Goal: Information Seeking & Learning: Learn about a topic

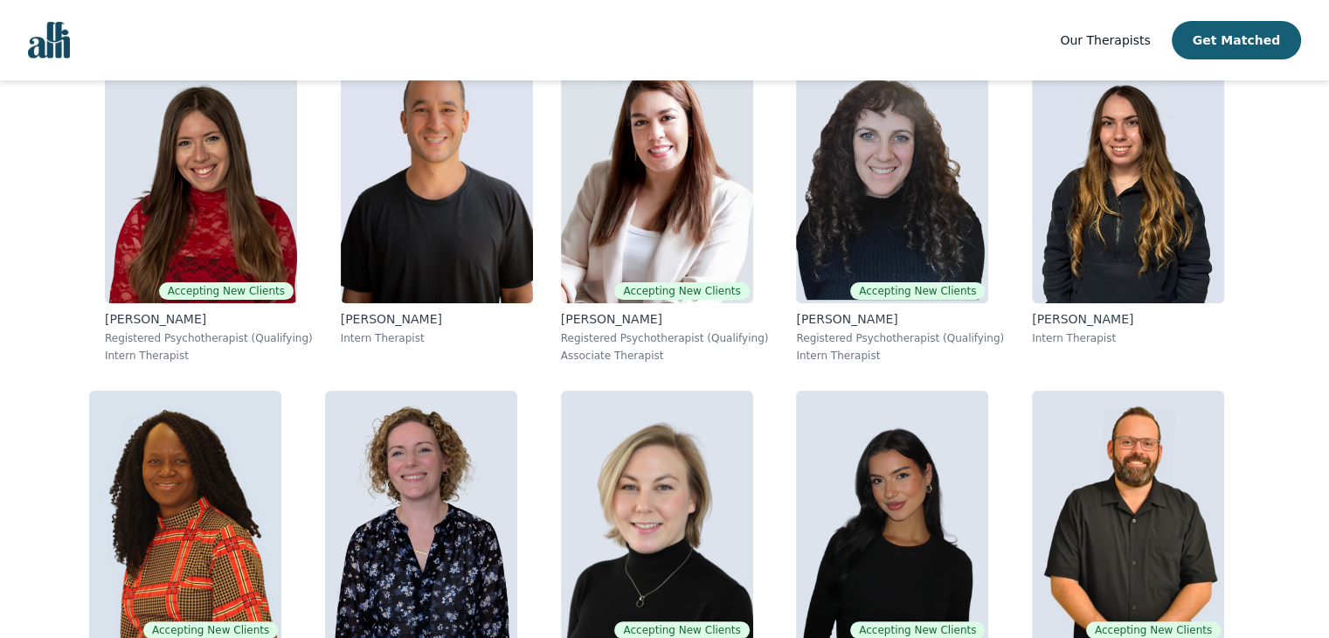
scroll to position [2791, 0]
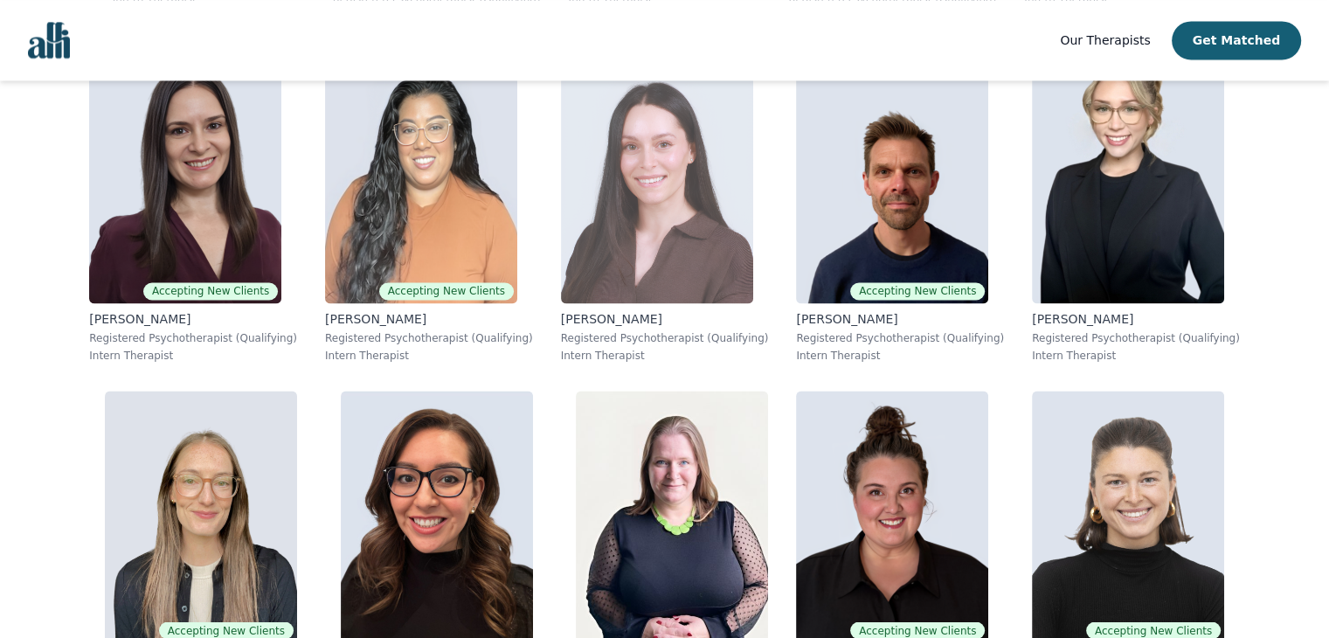
click at [625, 341] on p "Registered Psychotherapist (Qualifying)" at bounding box center [665, 338] width 208 height 14
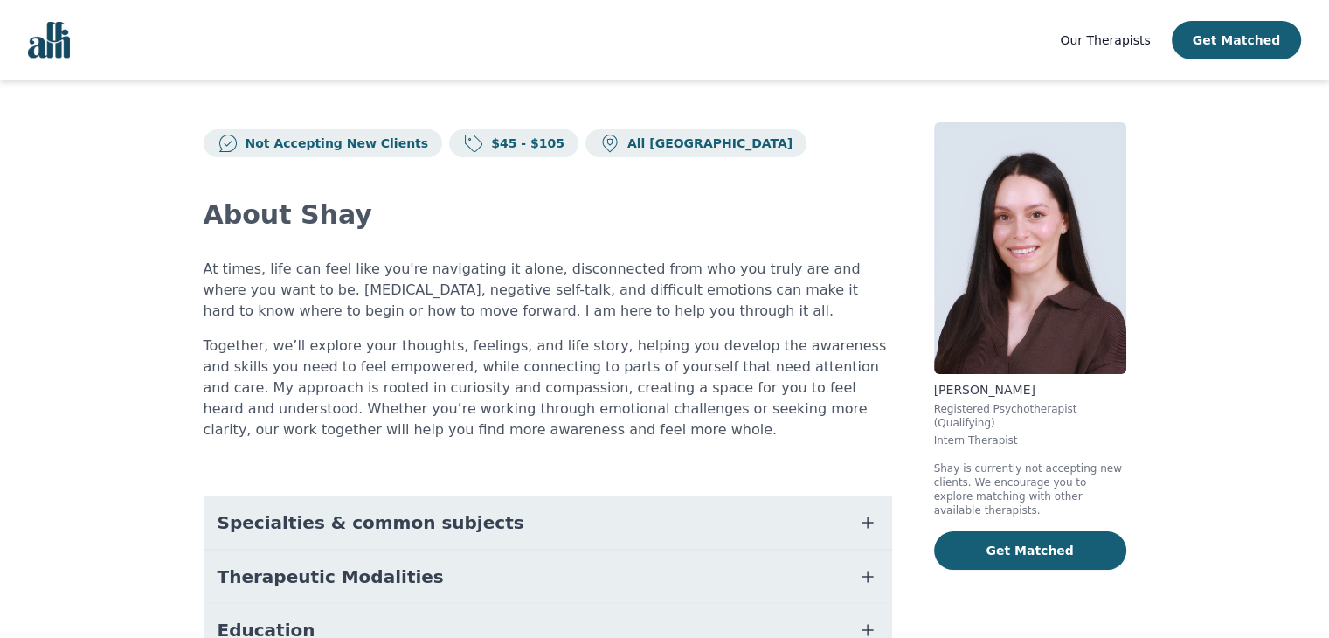
click at [488, 529] on button "Specialties & common subjects" at bounding box center [548, 522] width 688 height 52
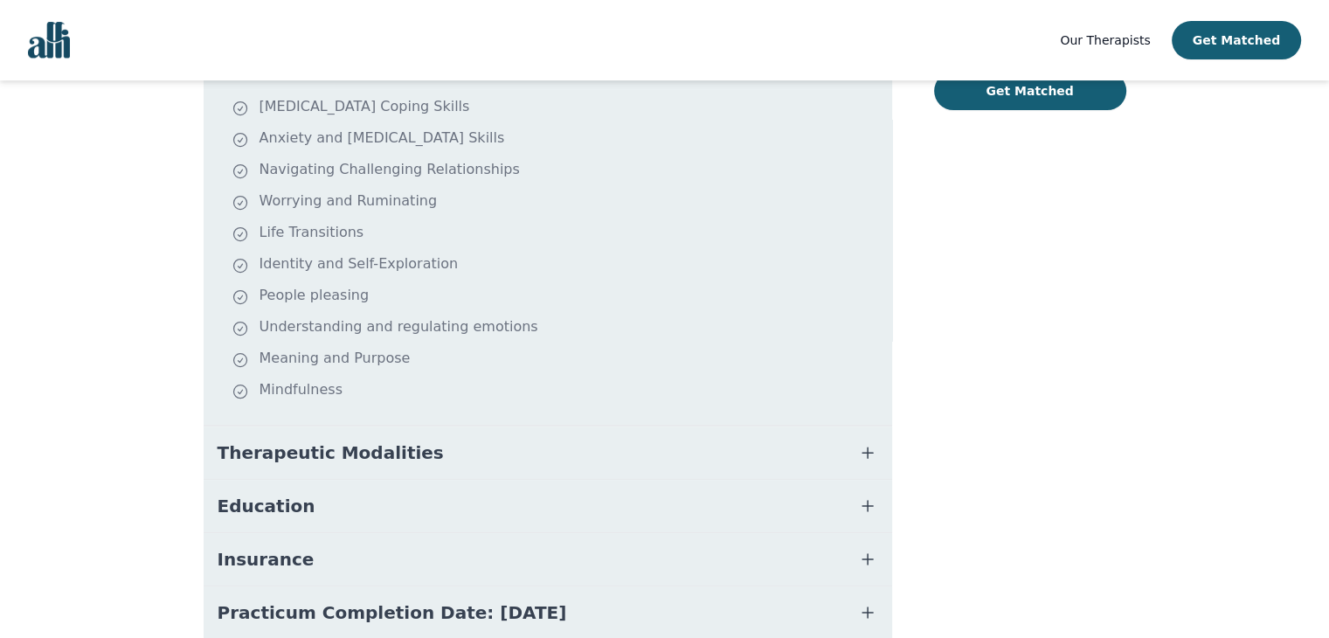
scroll to position [489, 0]
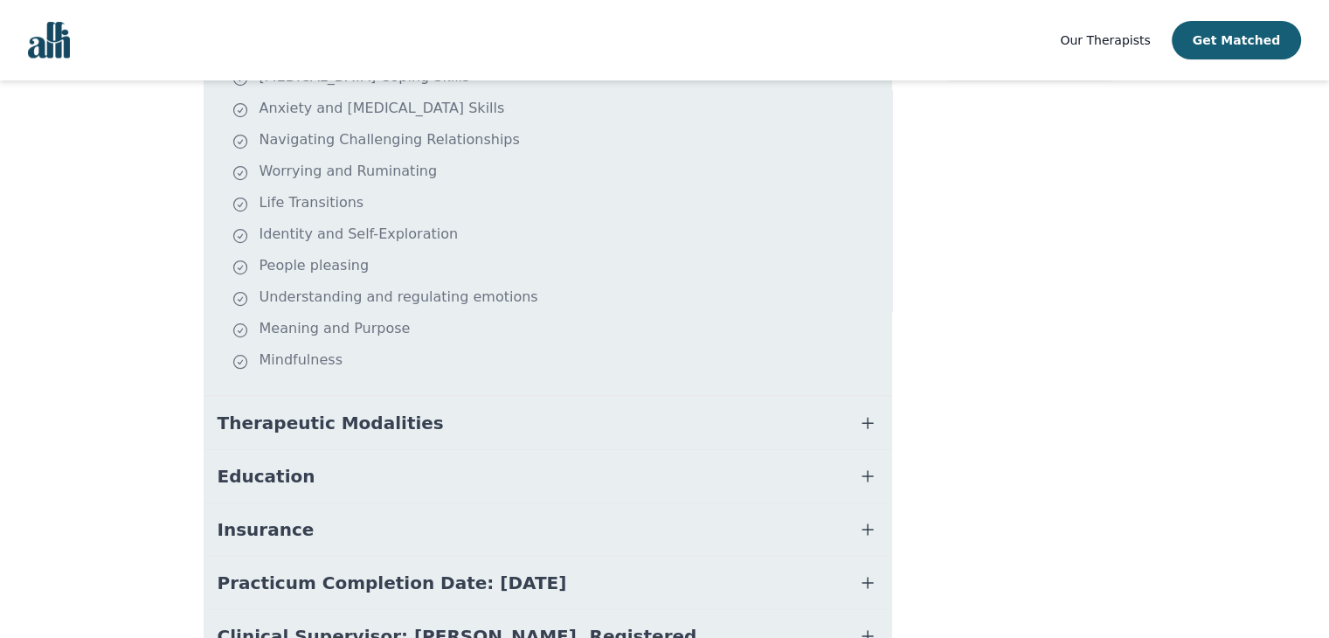
click at [489, 429] on button "Therapeutic Modalities" at bounding box center [548, 423] width 688 height 52
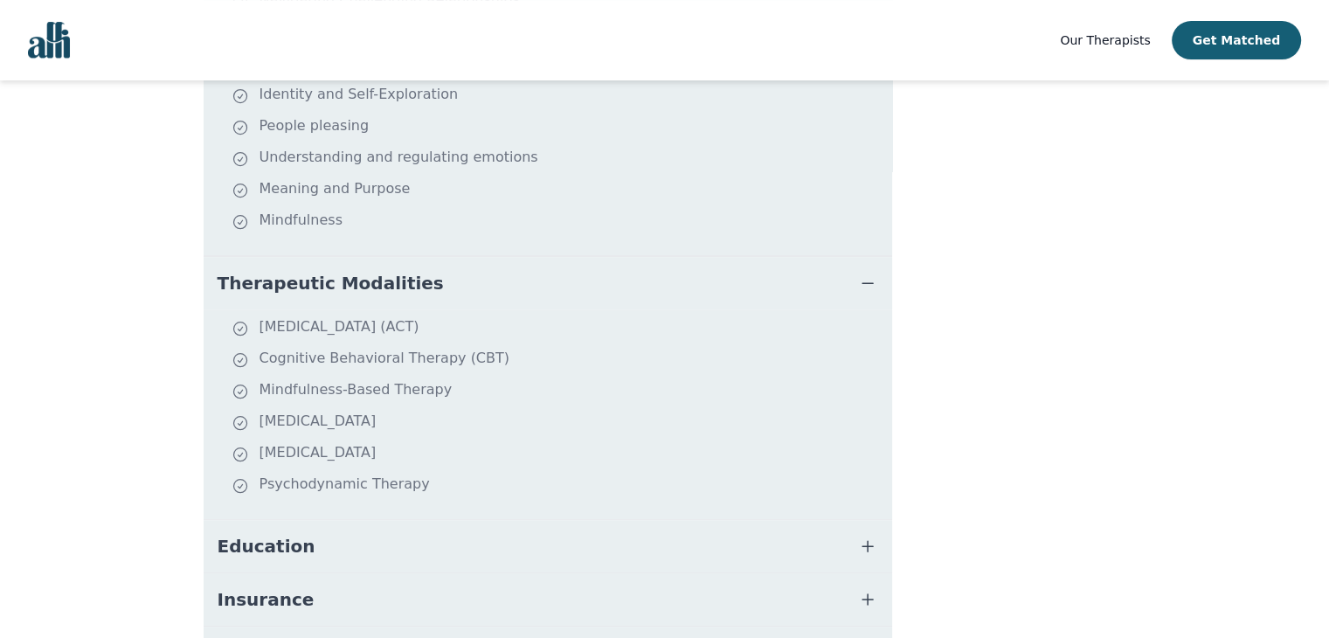
scroll to position [699, 0]
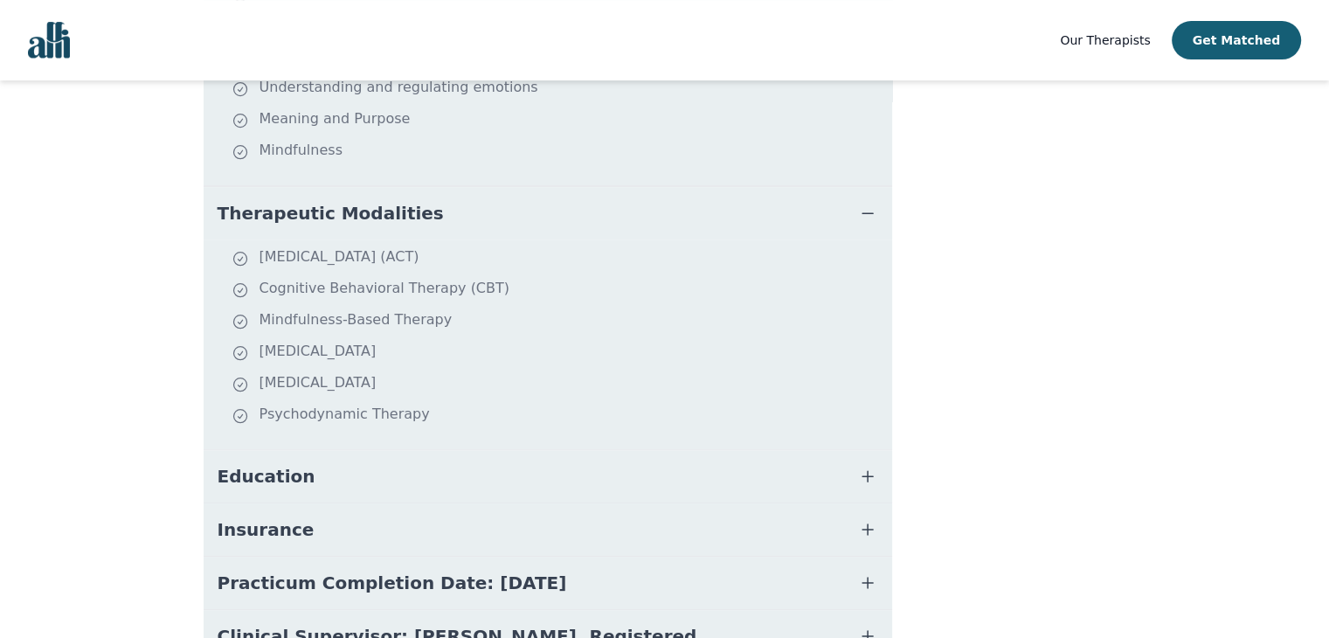
click at [425, 467] on button "Education" at bounding box center [548, 476] width 688 height 52
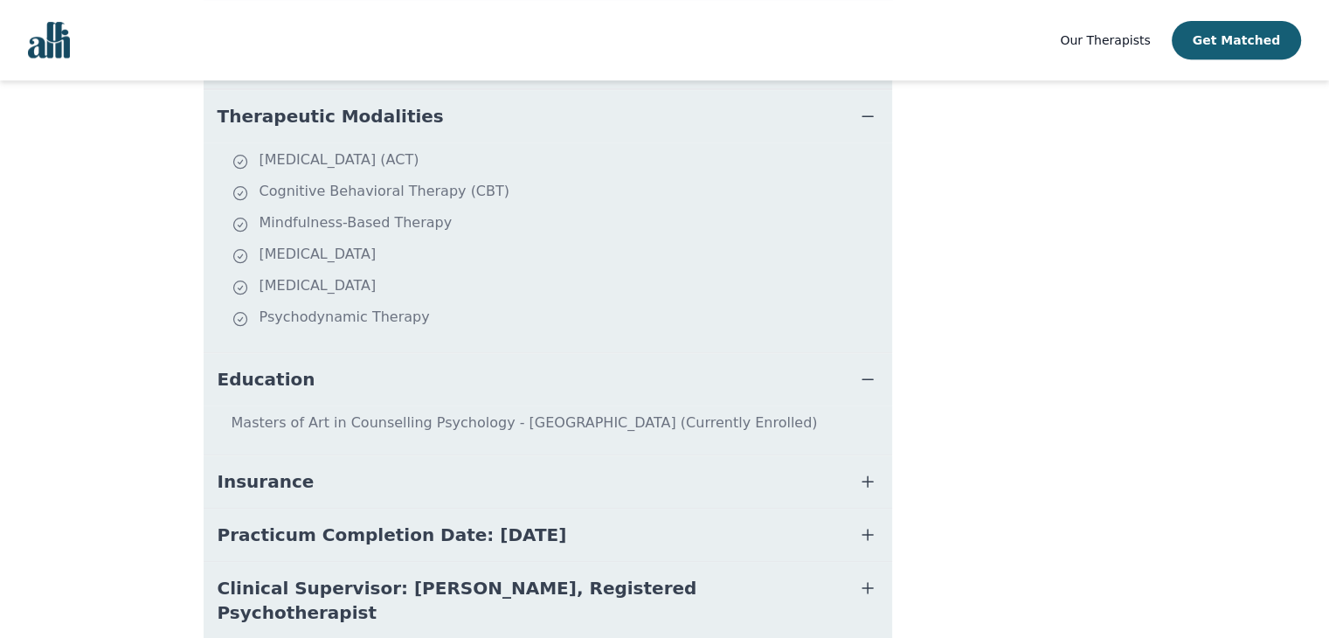
scroll to position [855, 0]
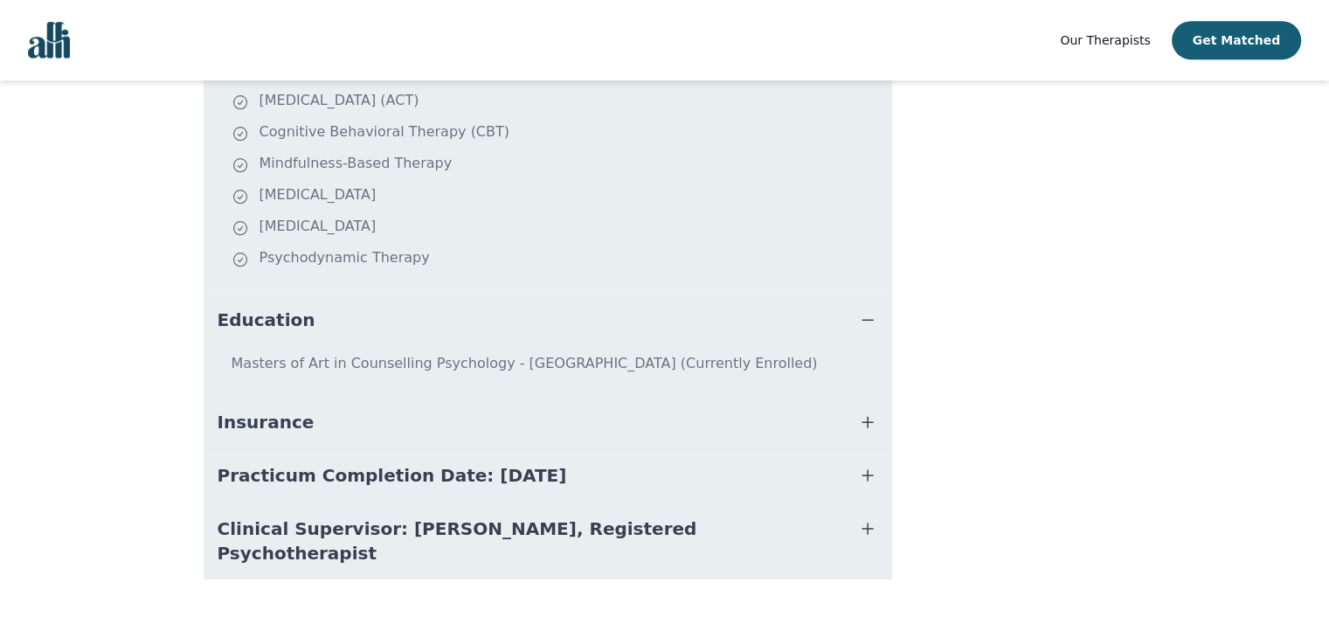
click at [346, 440] on button "Insurance" at bounding box center [548, 422] width 688 height 52
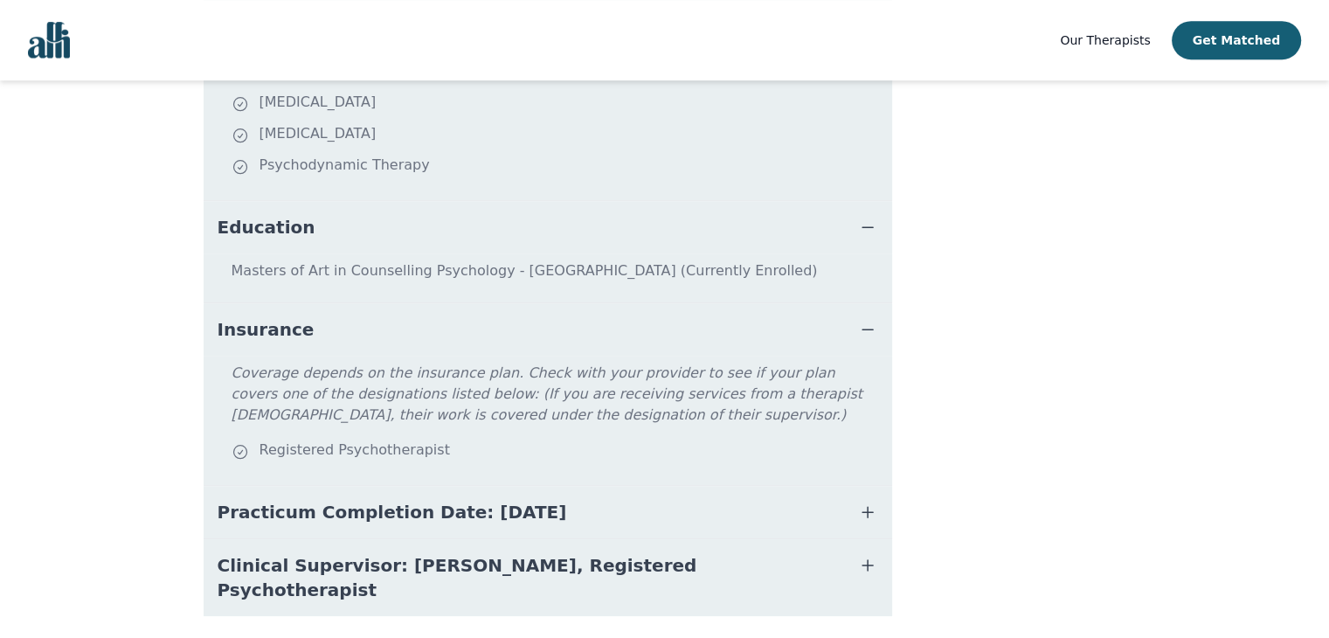
scroll to position [985, 0]
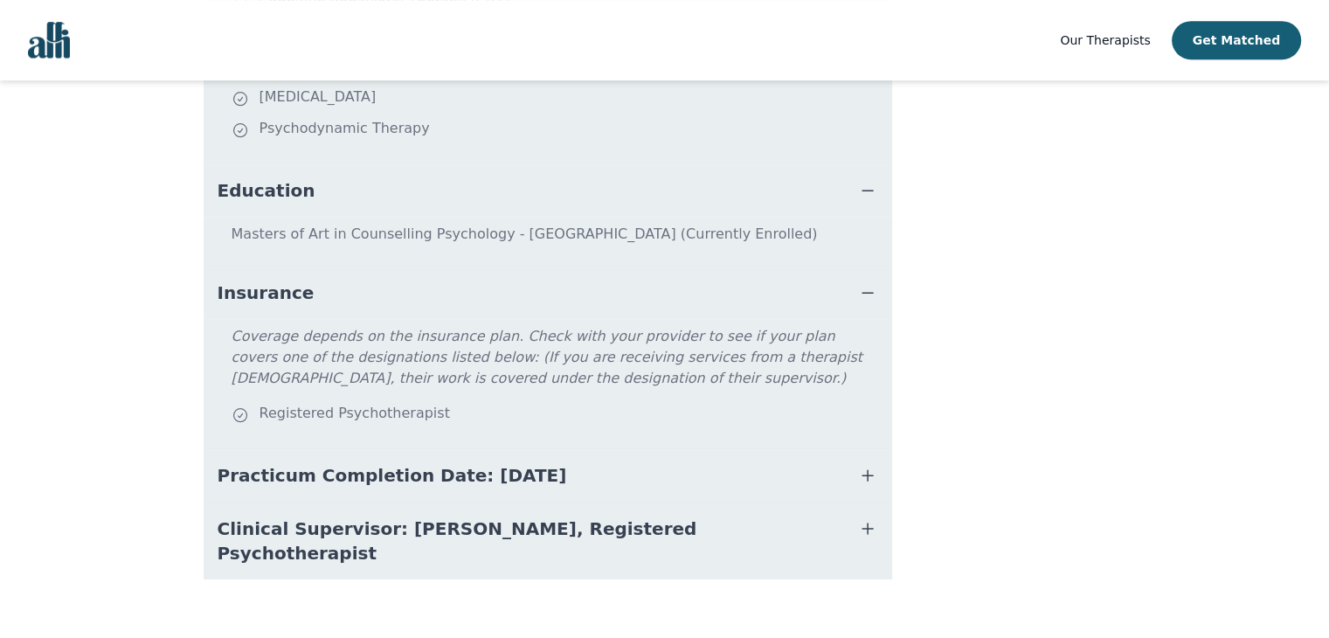
click at [442, 523] on span "Clinical Supervisor: [PERSON_NAME], Registered Psychotherapist" at bounding box center [527, 540] width 619 height 49
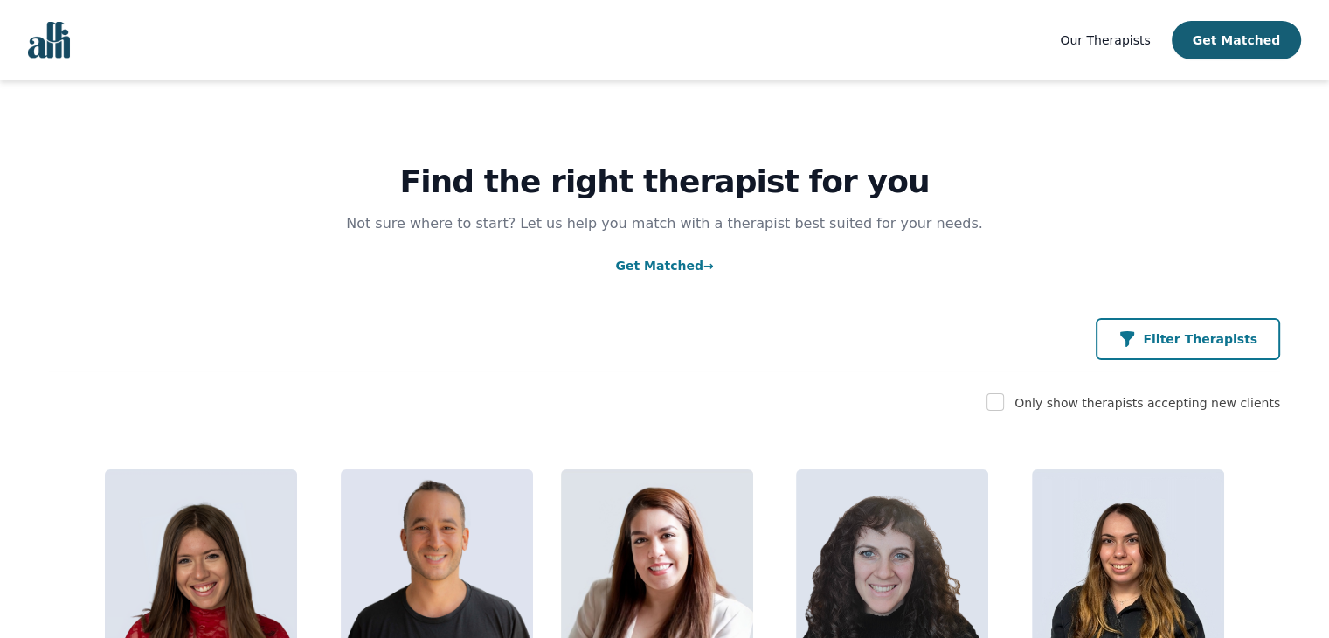
click at [1160, 323] on button "Filter Therapists" at bounding box center [1188, 339] width 184 height 42
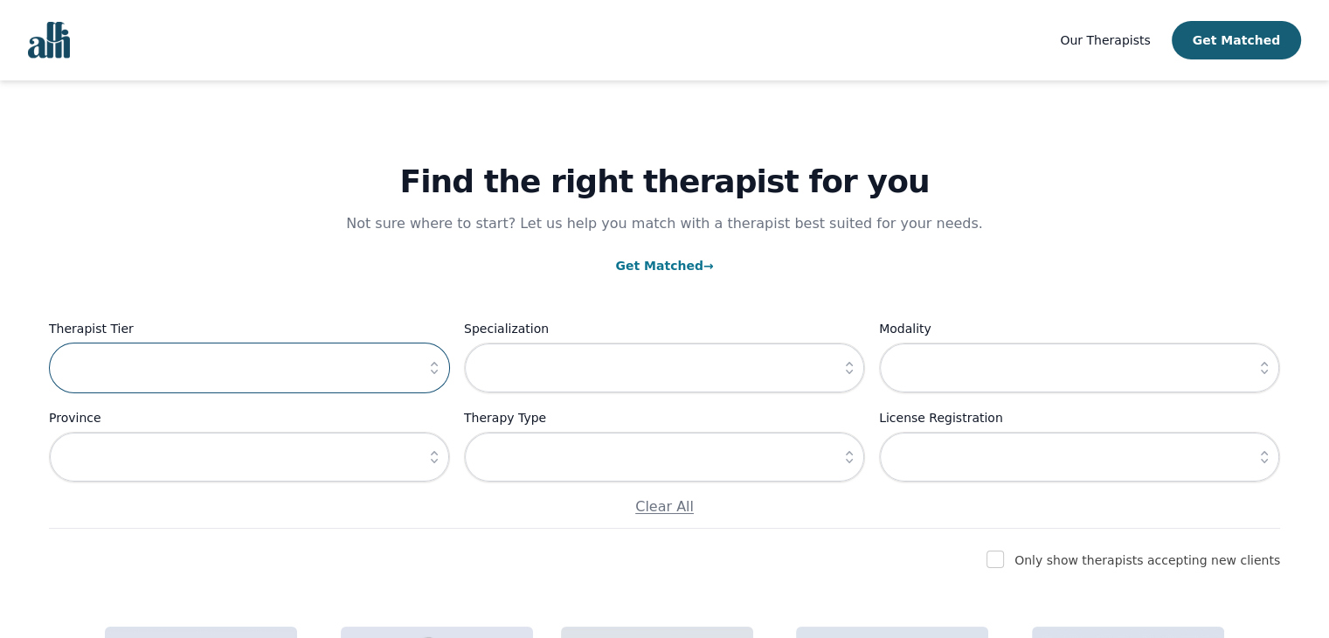
click at [191, 369] on input "text" at bounding box center [249, 367] width 401 height 51
click at [430, 373] on icon "button" at bounding box center [433, 367] width 17 height 17
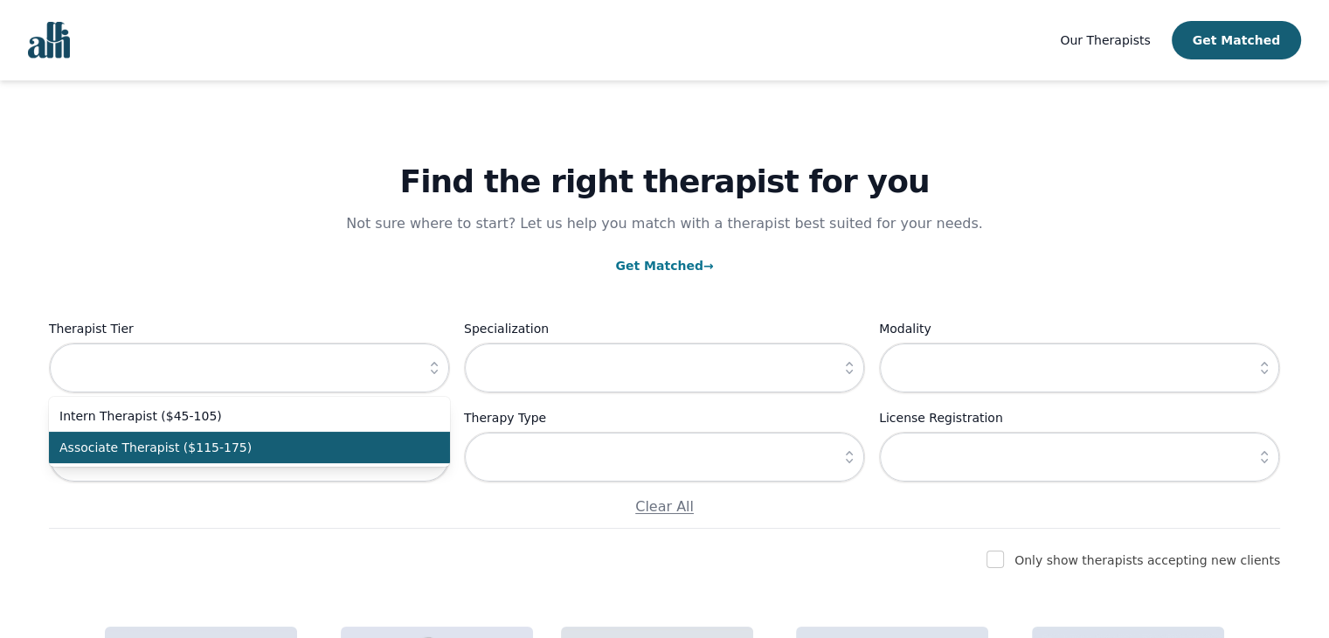
click at [386, 439] on span "Associate Therapist ($115-175)" at bounding box center [238, 447] width 359 height 17
type input "Associate Therapist ($115-175)"
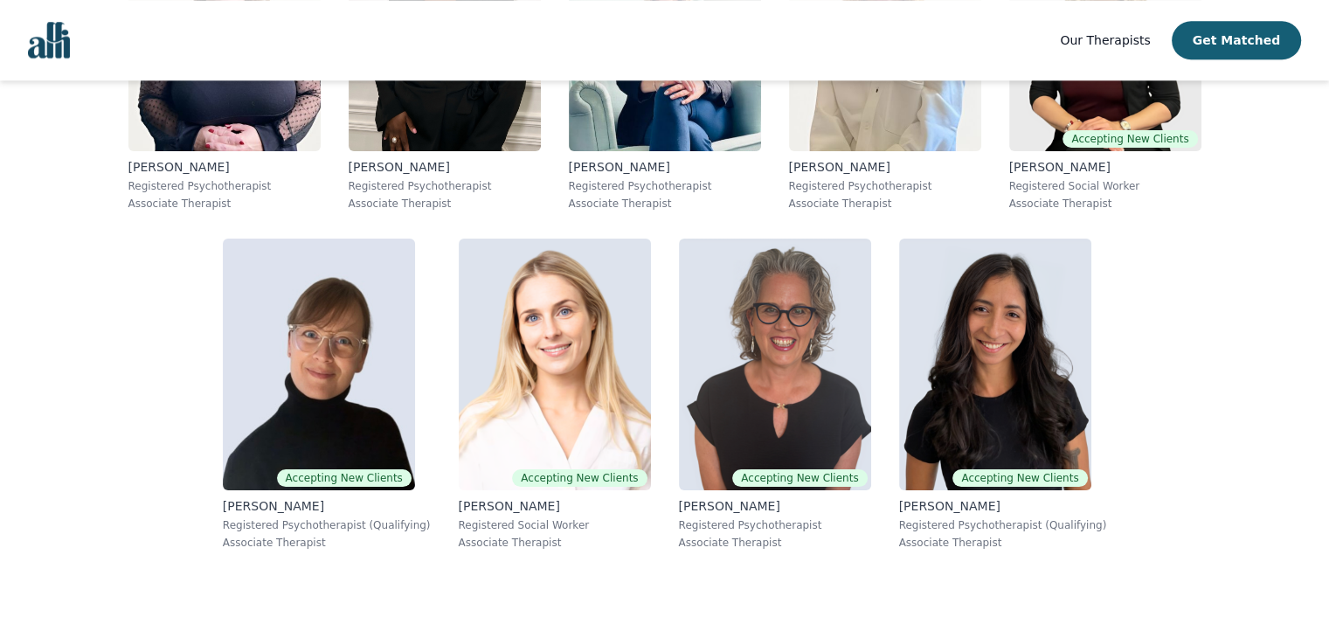
scroll to position [1753, 0]
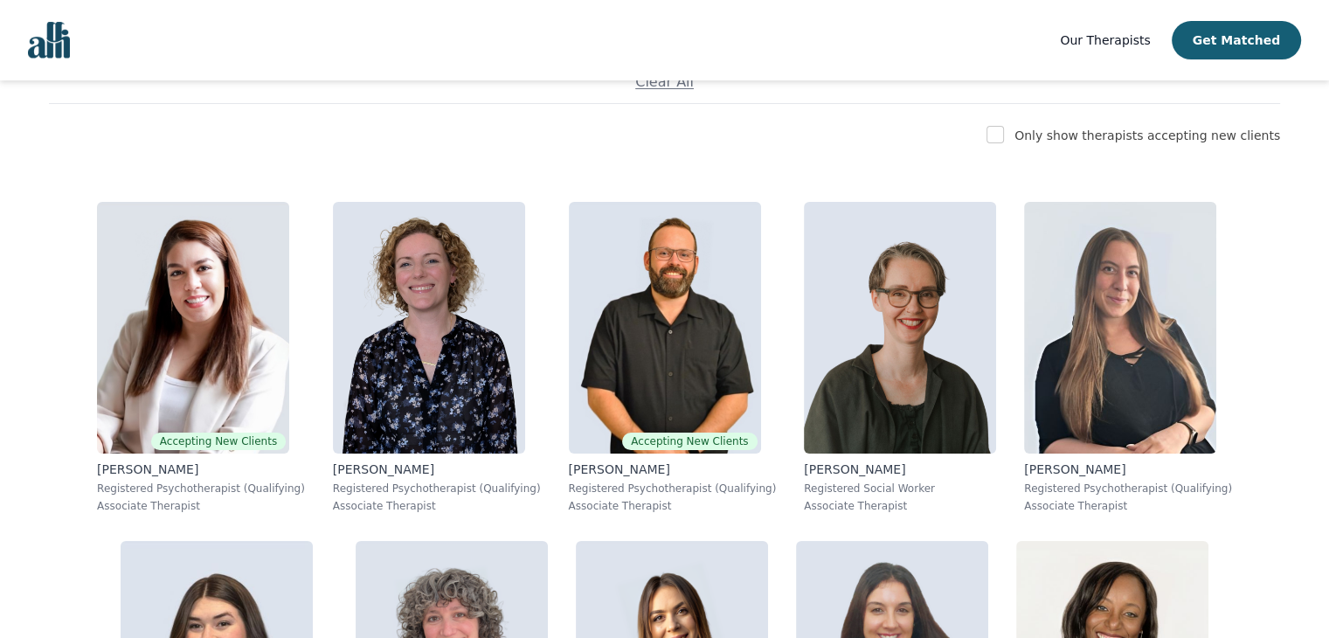
scroll to position [391, 0]
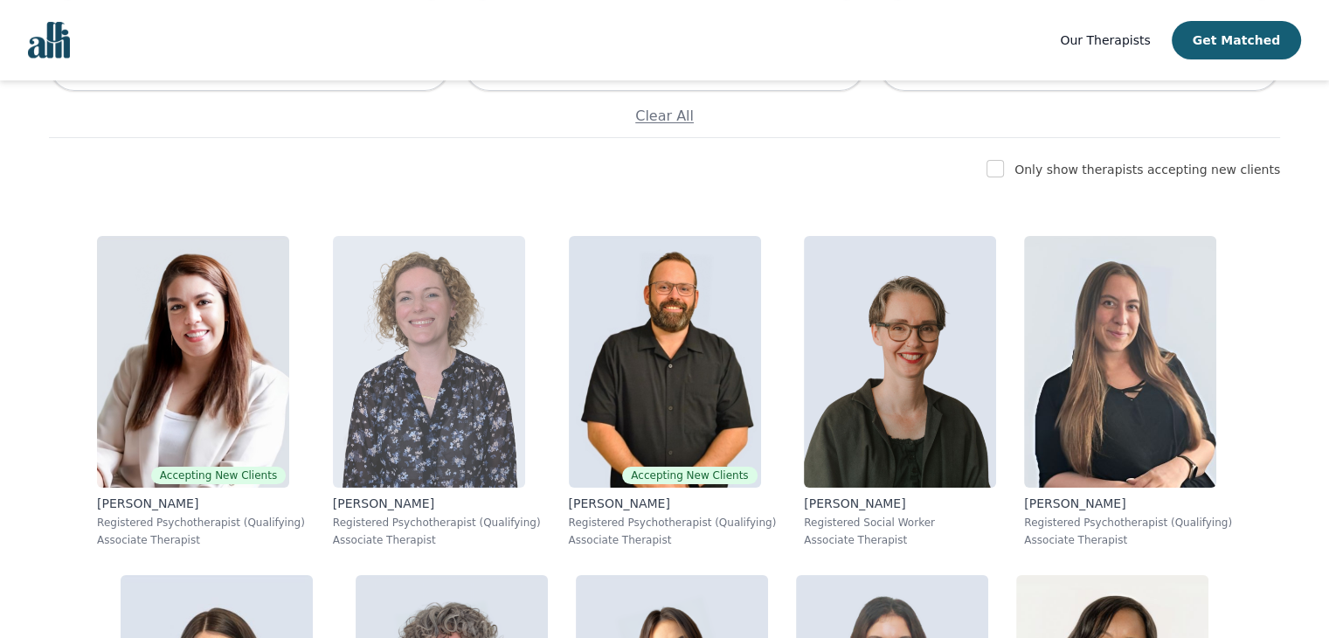
click at [412, 362] on img at bounding box center [429, 362] width 192 height 252
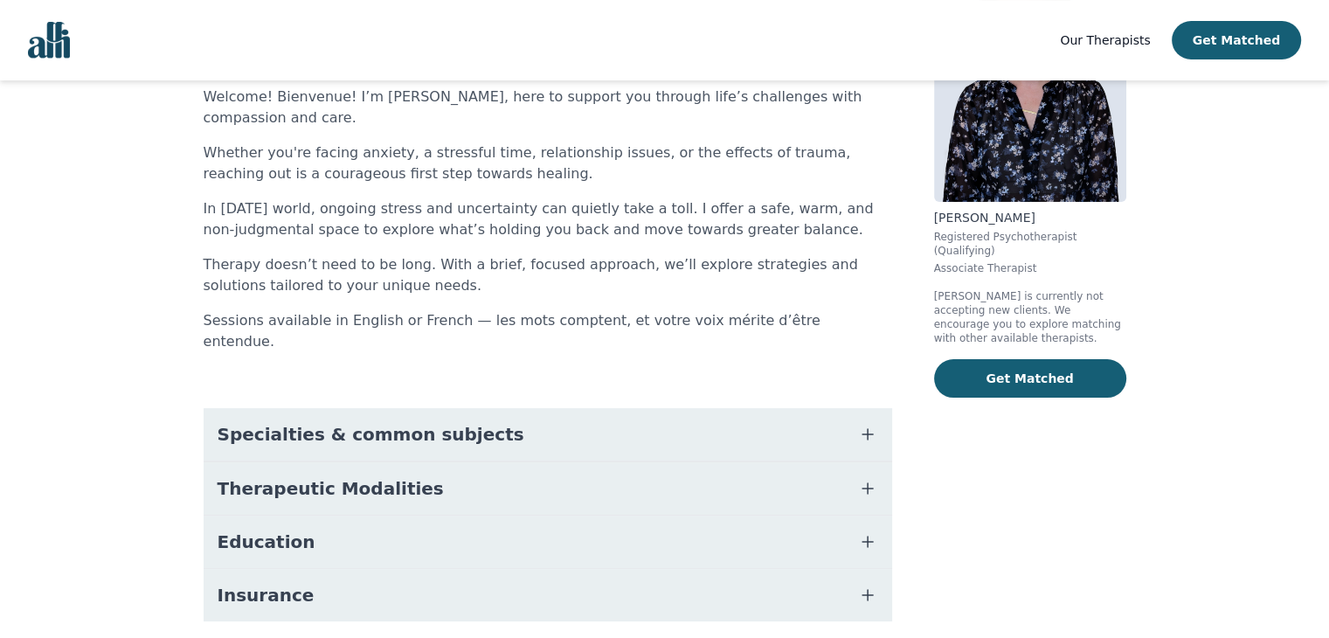
scroll to position [175, 0]
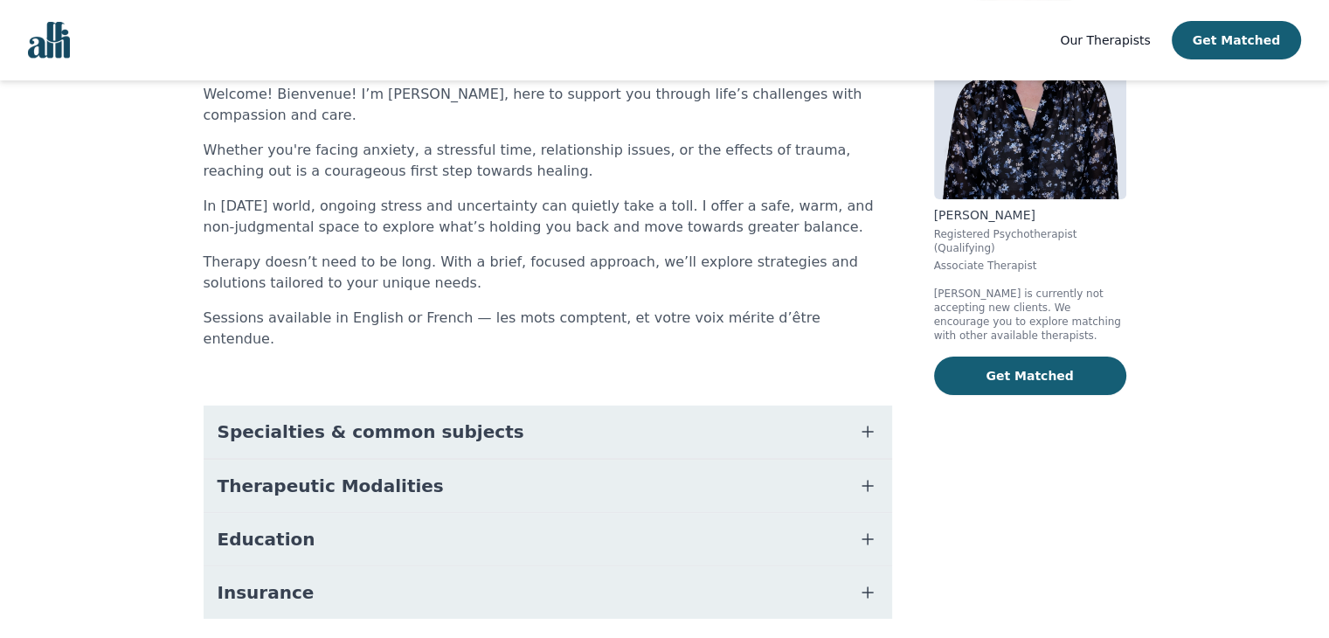
click at [329, 419] on span "Specialties & common subjects" at bounding box center [371, 431] width 307 height 24
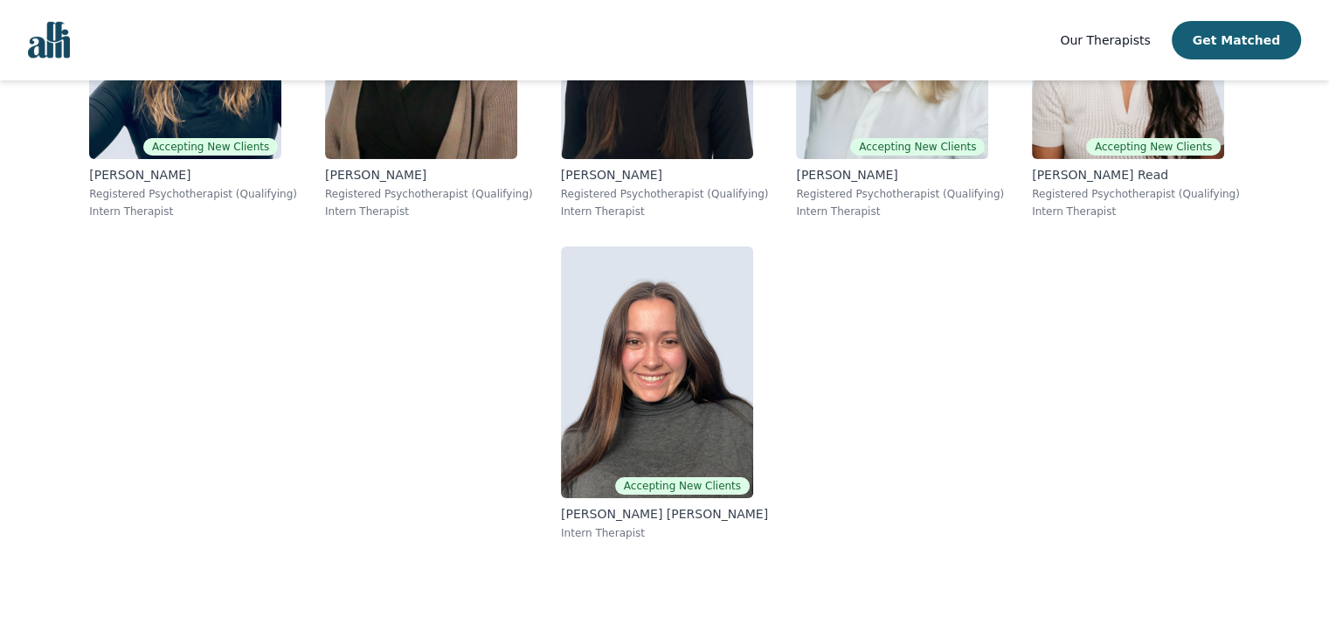
scroll to position [4146, 0]
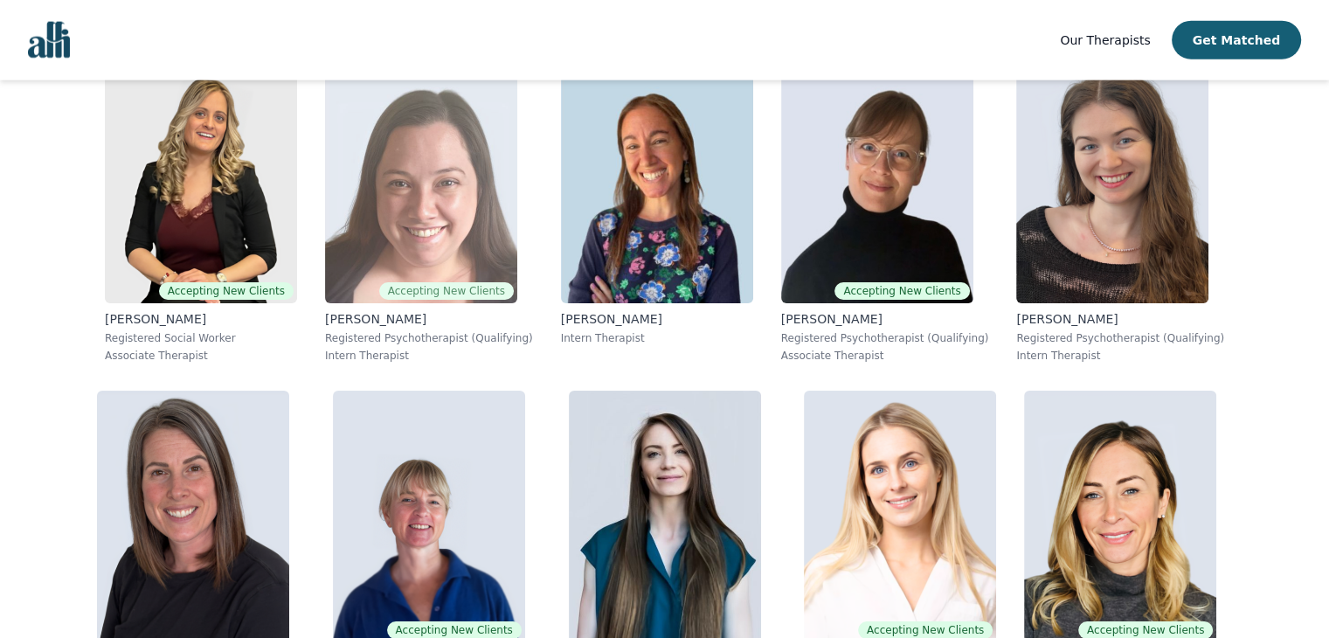
click at [439, 127] on img at bounding box center [421, 178] width 192 height 252
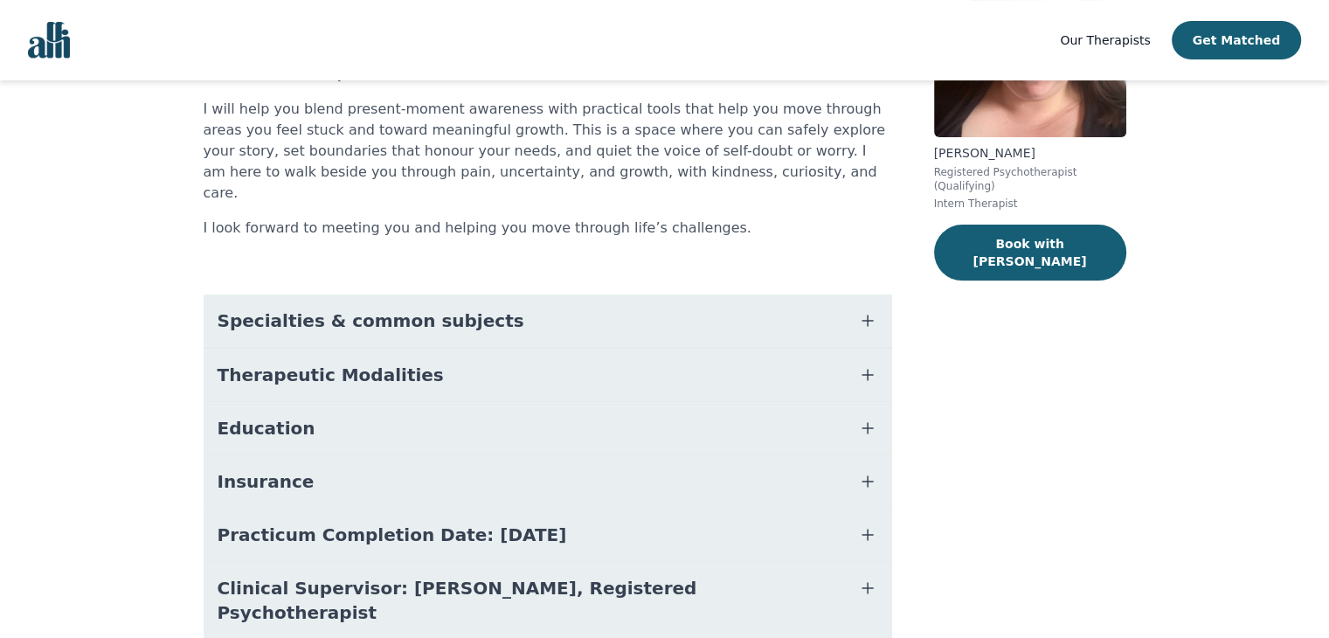
scroll to position [245, 0]
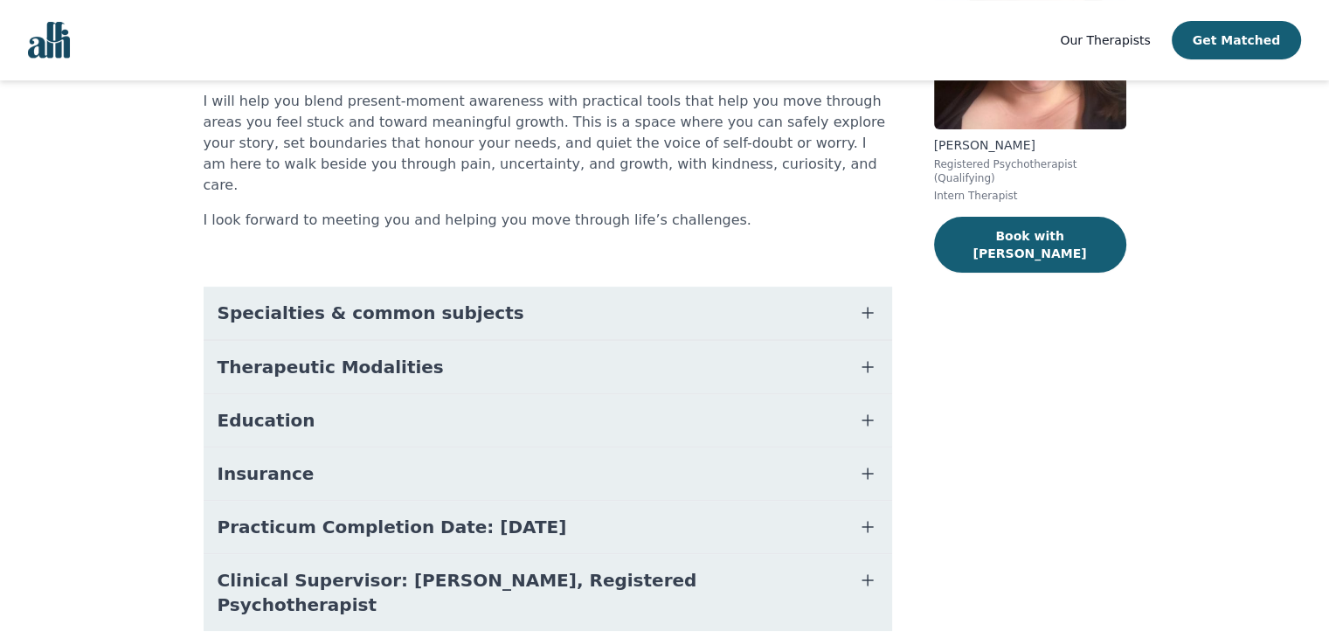
click at [531, 554] on button "Clinical Supervisor: [PERSON_NAME], Registered Psychotherapist" at bounding box center [548, 592] width 688 height 77
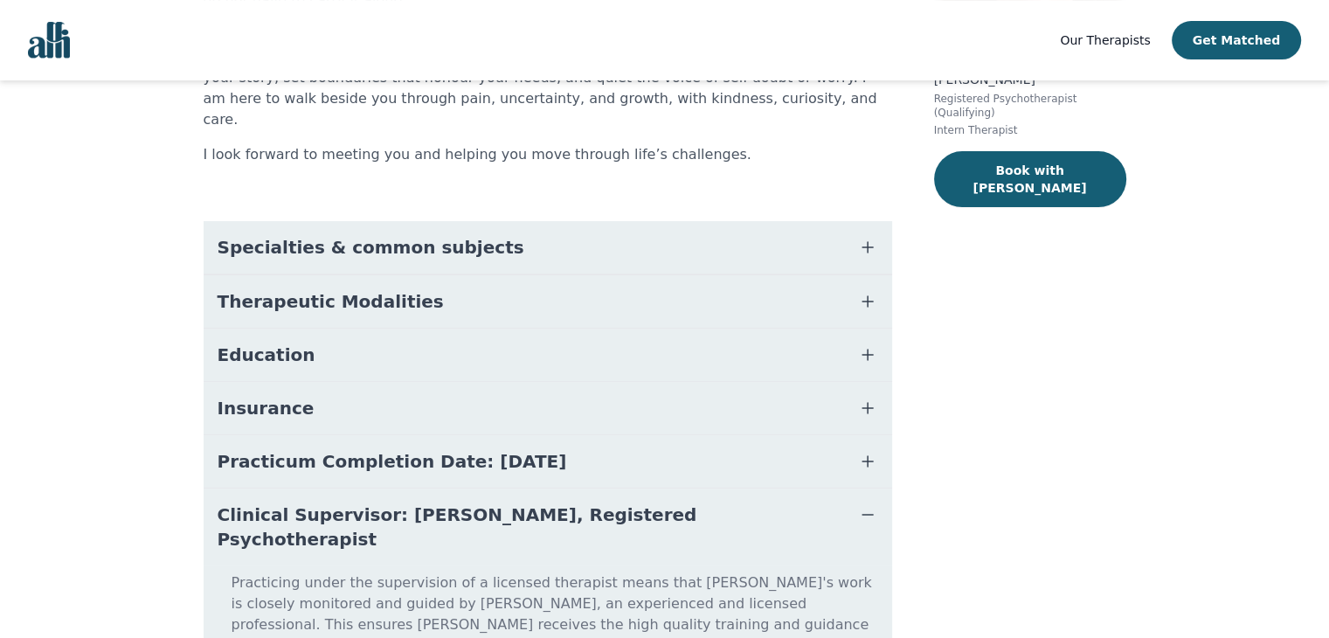
scroll to position [205, 0]
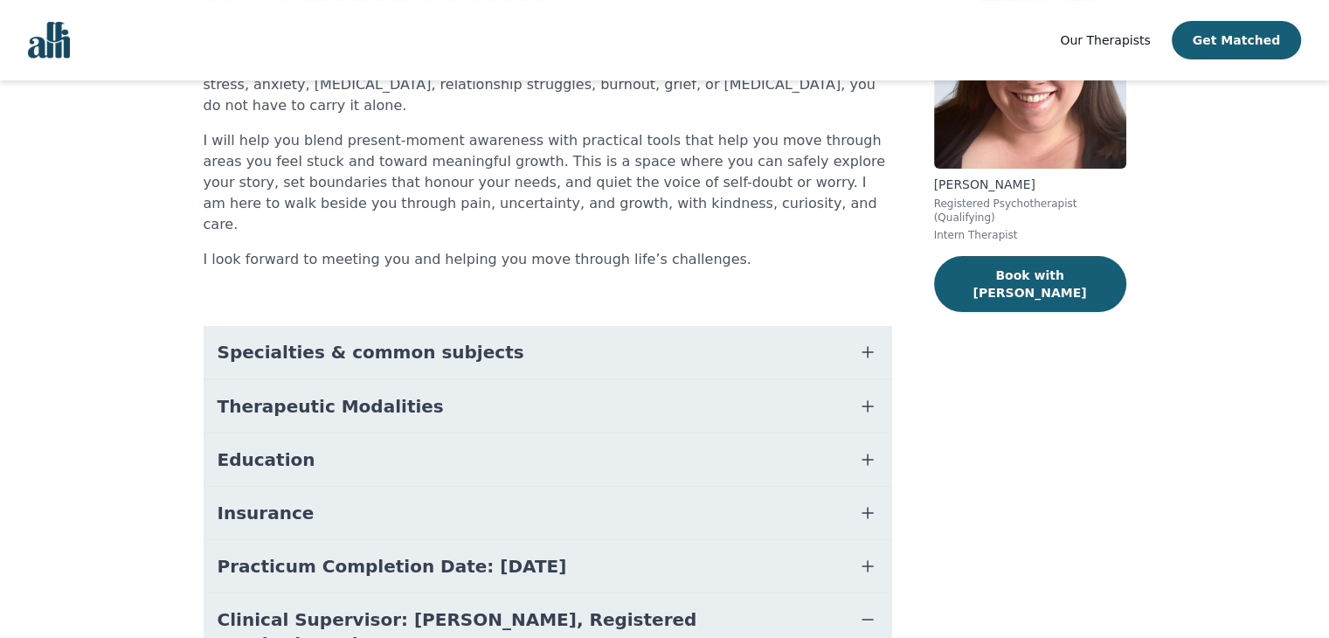
click at [481, 380] on button "Therapeutic Modalities" at bounding box center [548, 406] width 688 height 52
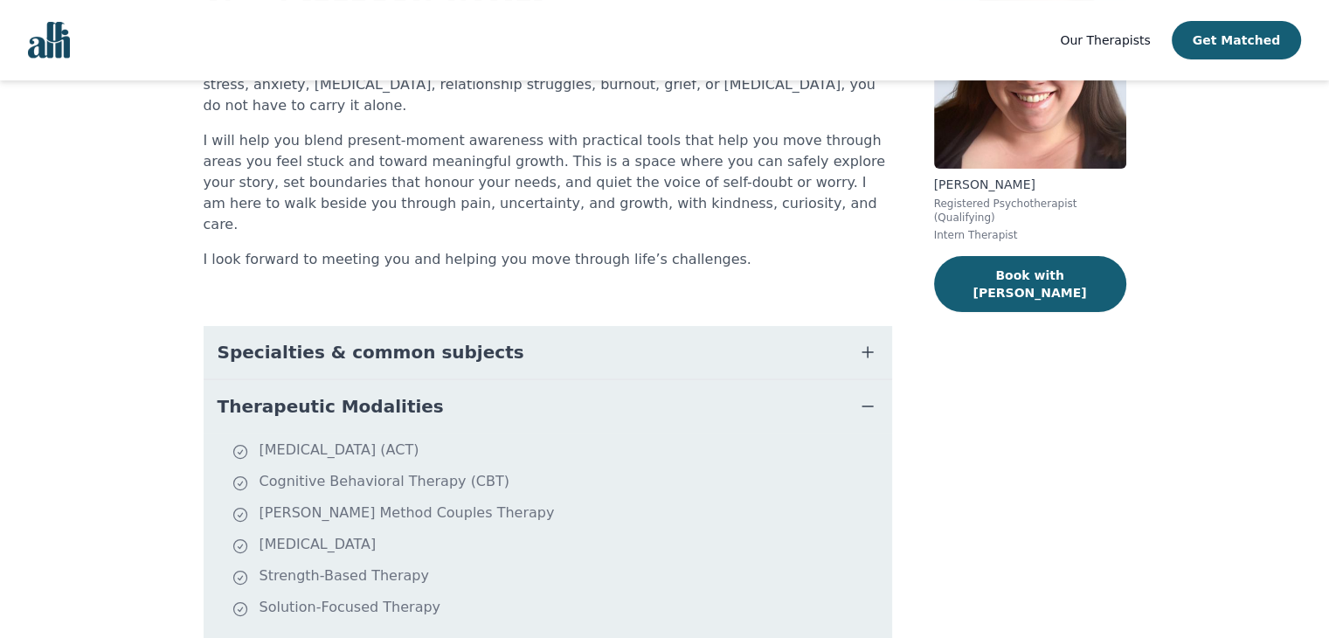
click at [497, 326] on button "Specialties & common subjects" at bounding box center [548, 352] width 688 height 52
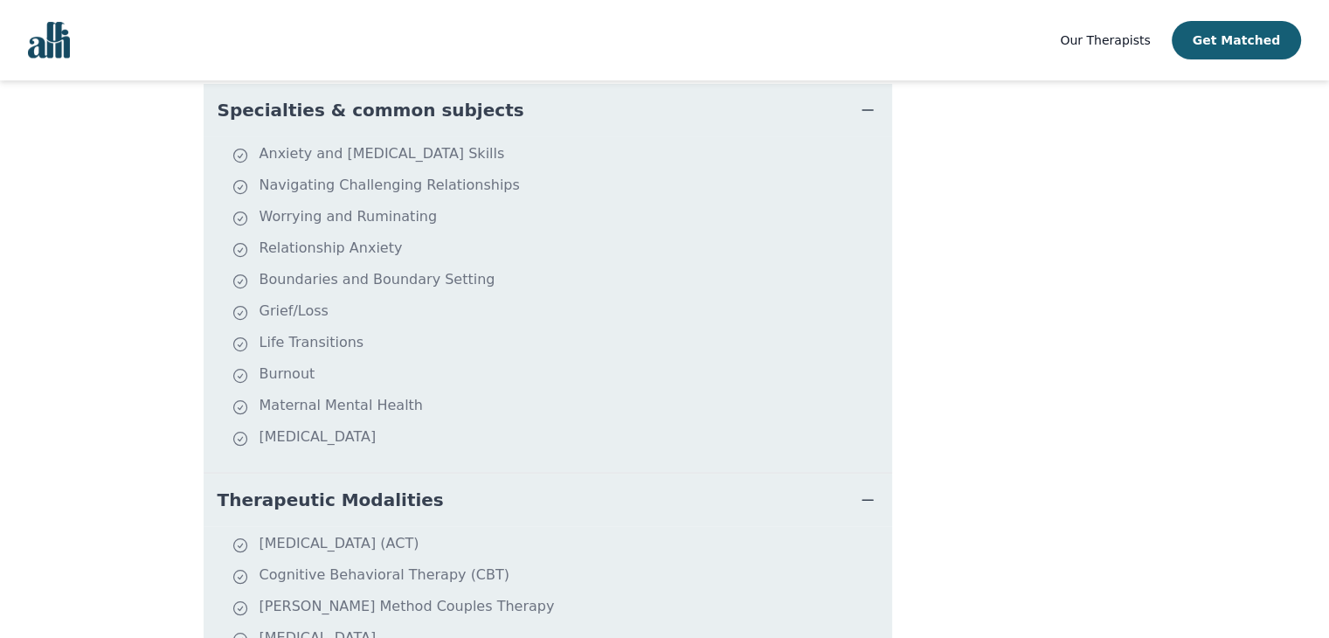
scroll to position [695, 0]
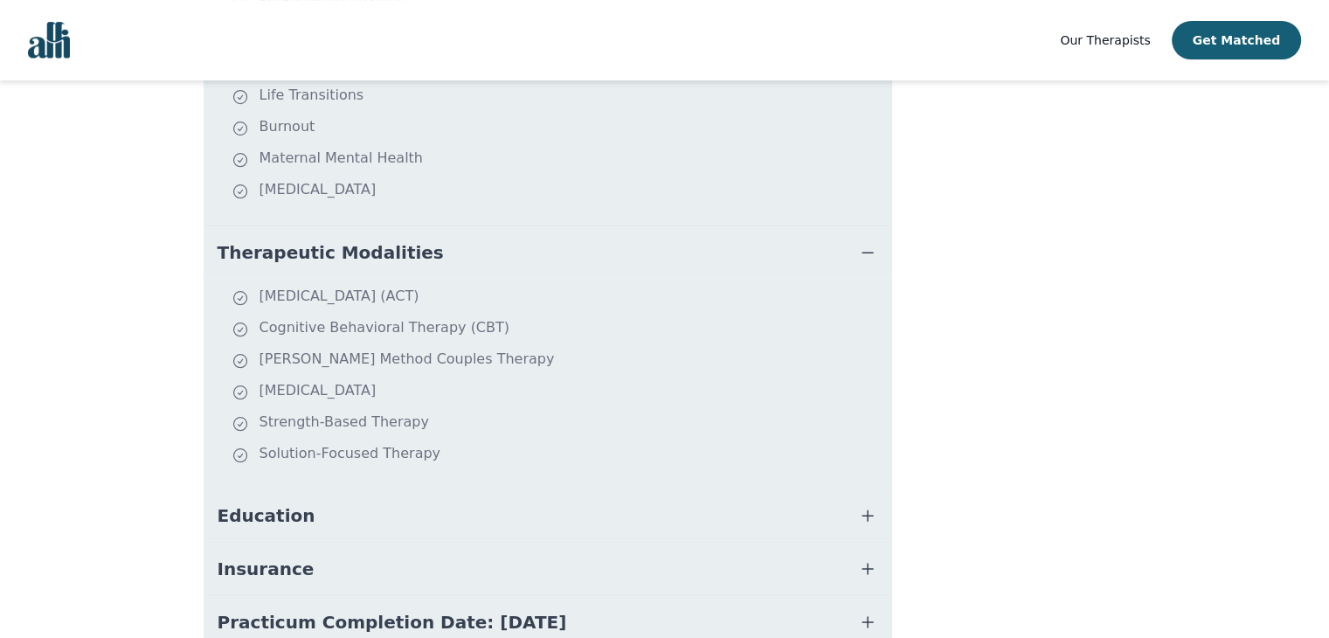
click at [311, 489] on button "Education" at bounding box center [548, 515] width 688 height 52
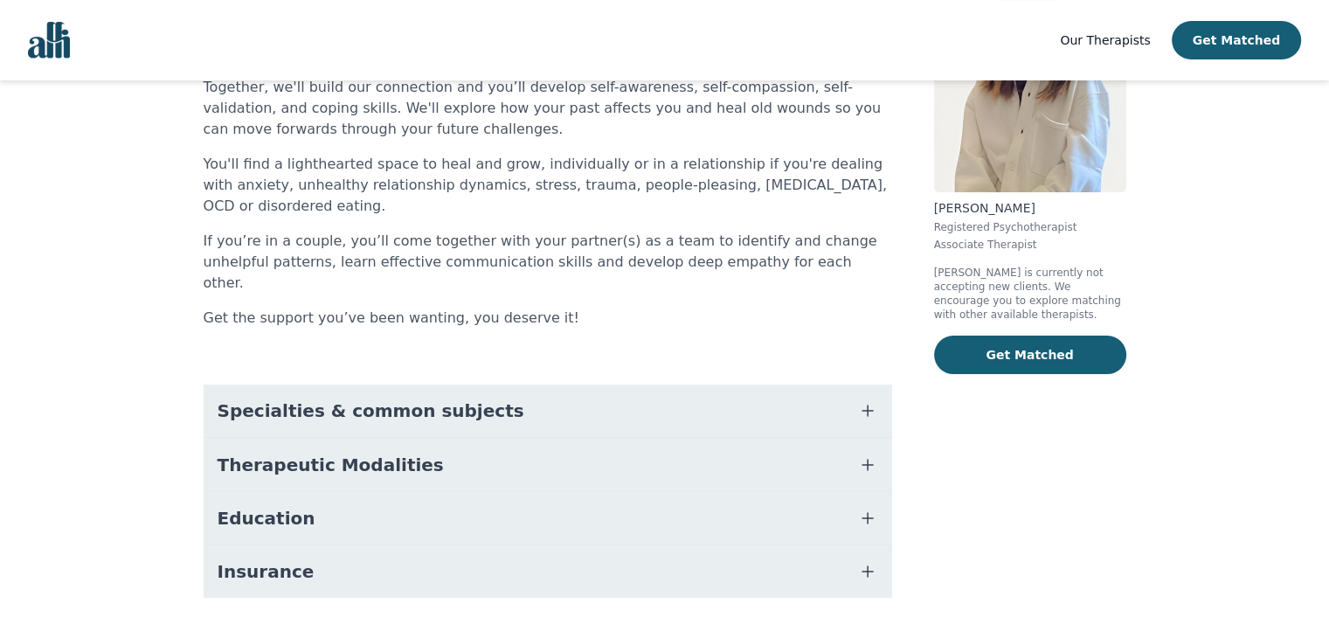
scroll to position [183, 0]
click at [609, 384] on button "Specialties & common subjects" at bounding box center [548, 410] width 688 height 52
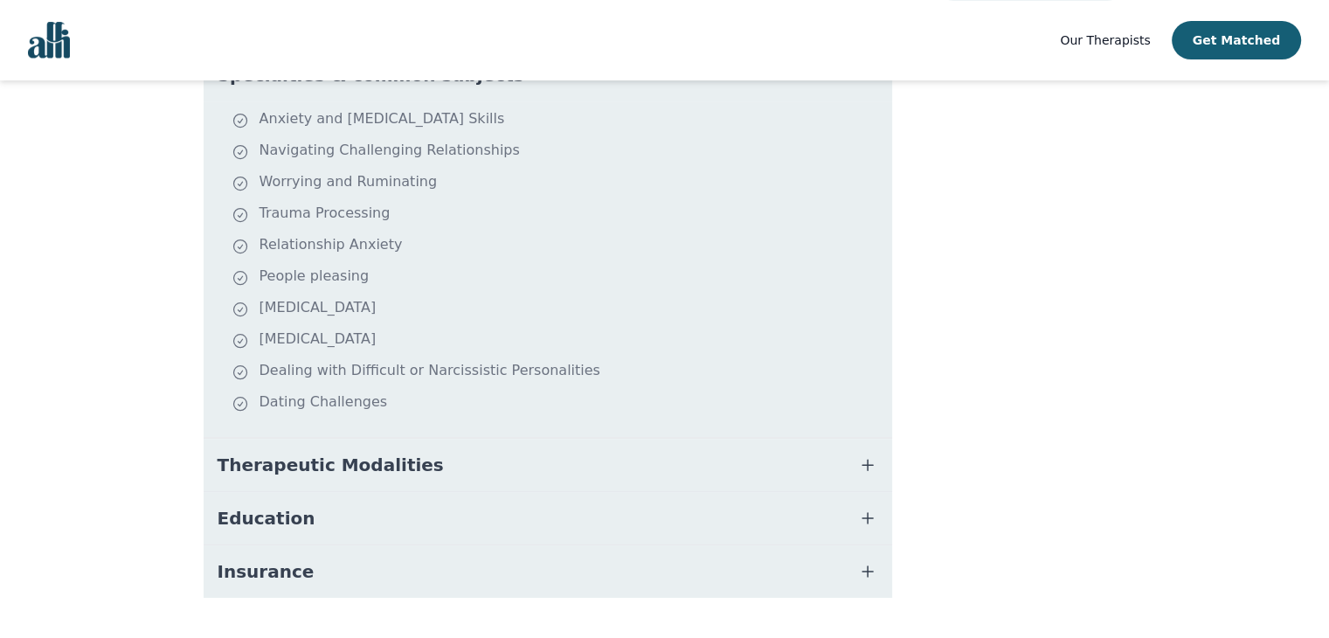
scroll to position [518, 0]
click at [447, 438] on button "Therapeutic Modalities" at bounding box center [548, 464] width 688 height 52
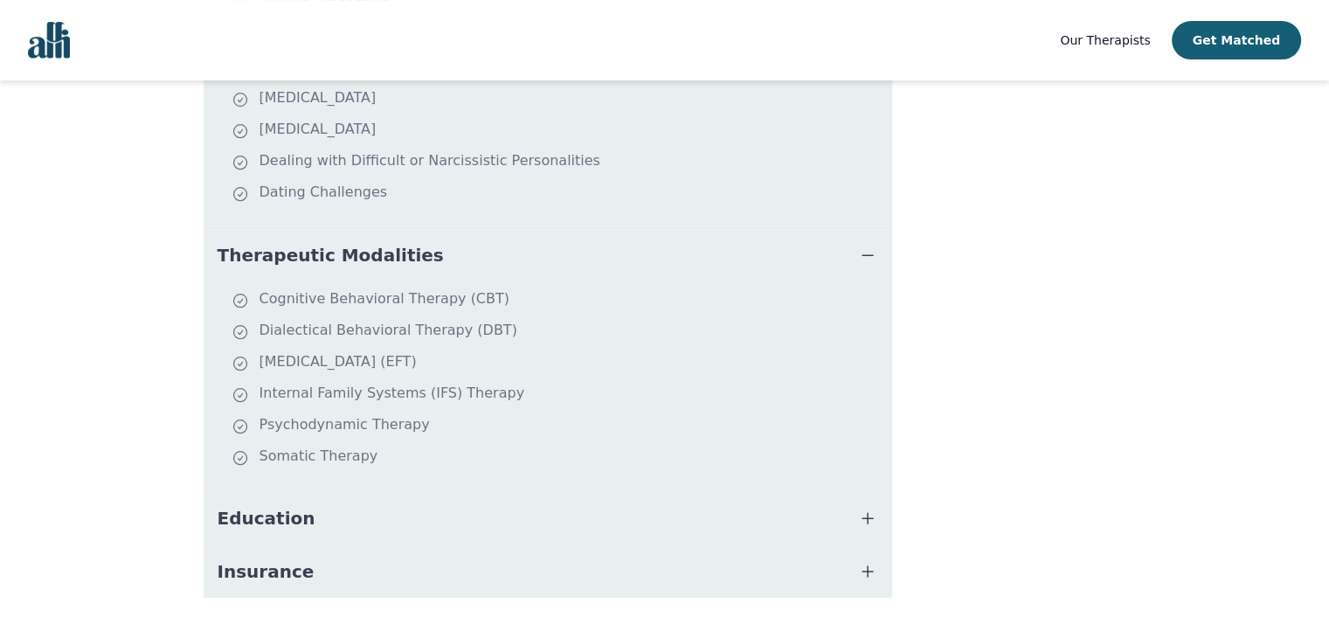
scroll to position [728, 0]
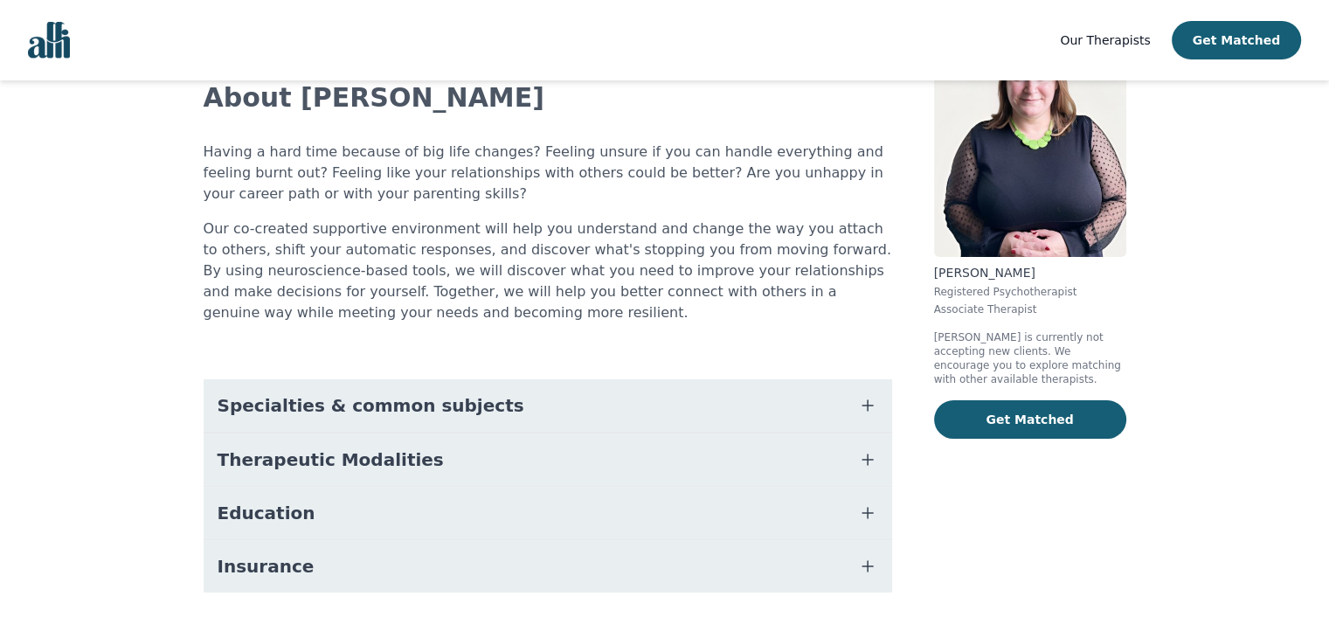
scroll to position [155, 0]
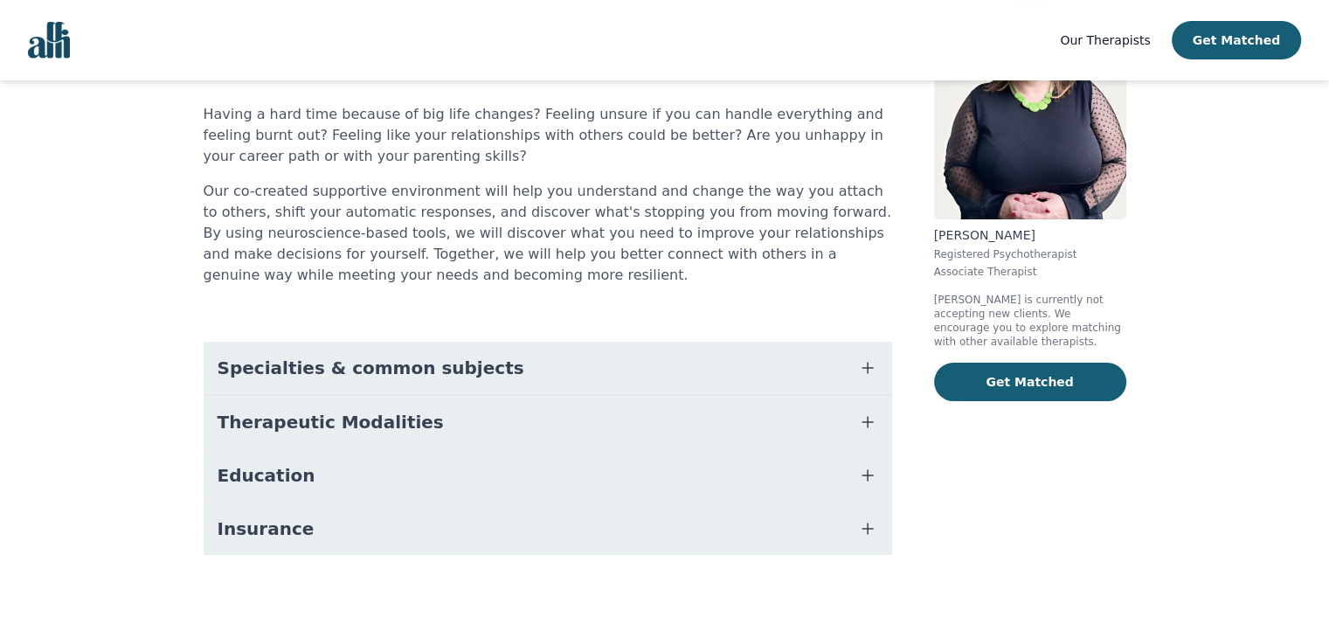
click at [763, 520] on button "Insurance" at bounding box center [548, 528] width 688 height 52
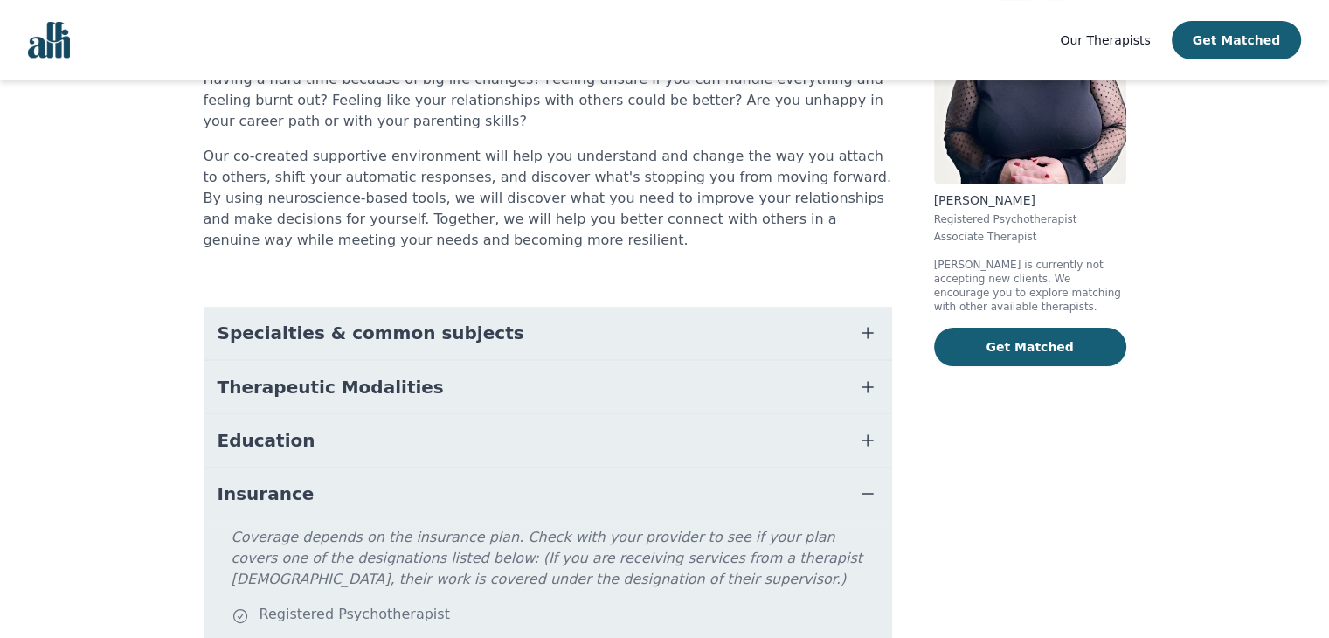
scroll to position [284, 0]
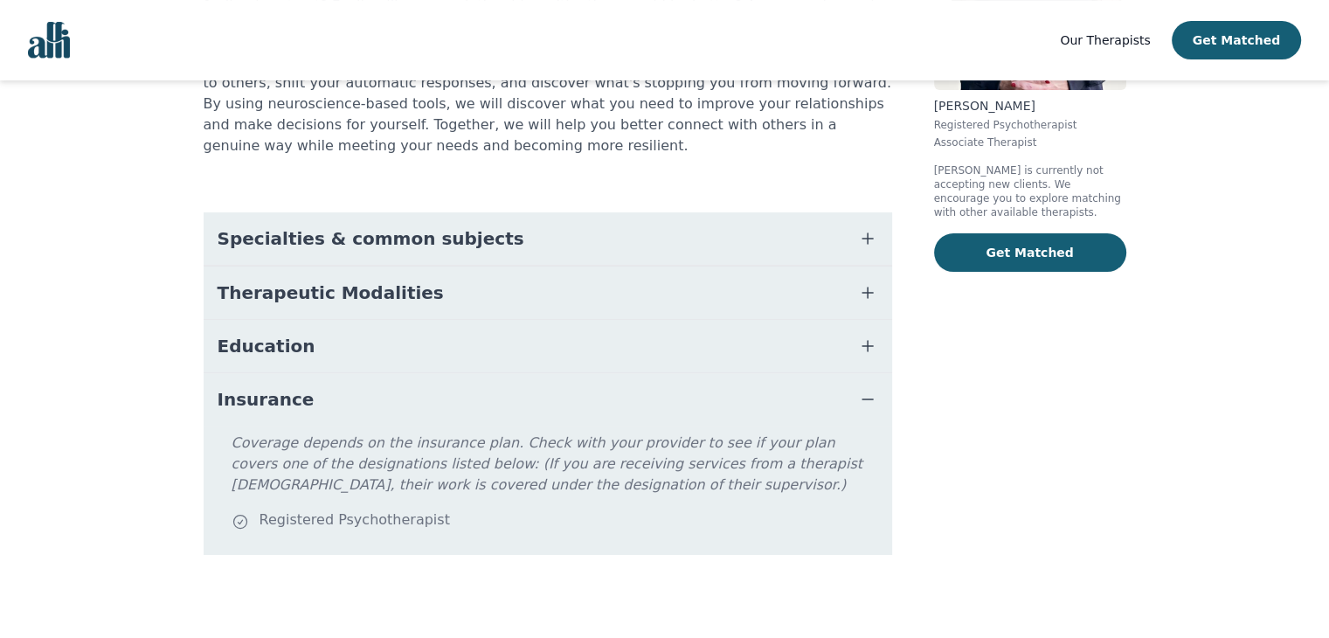
click at [664, 232] on button "Specialties & common subjects" at bounding box center [548, 238] width 688 height 52
